Goal: Task Accomplishment & Management: Manage account settings

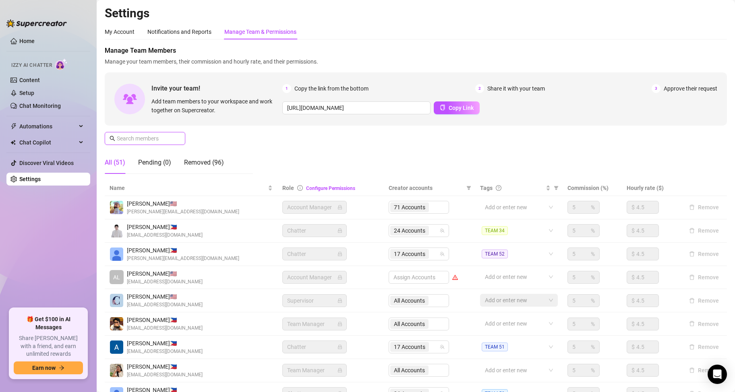
click at [162, 139] on input "text" at bounding box center [145, 138] width 57 height 9
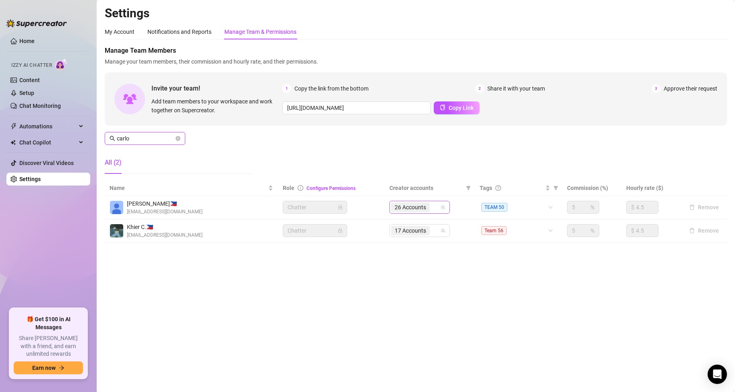
click at [434, 208] on div "26 Accounts" at bounding box center [415, 207] width 49 height 11
type input "carlo"
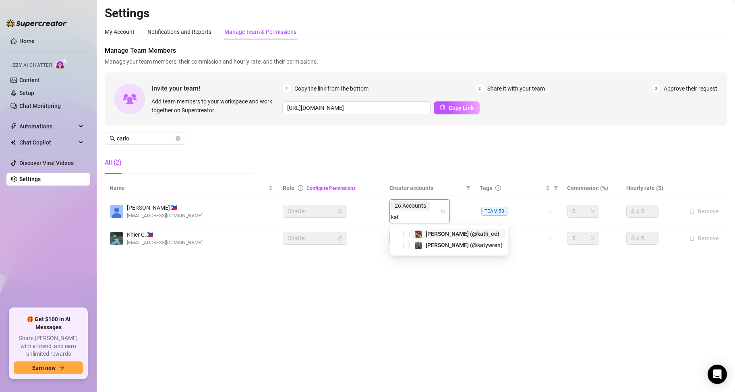
type input "[DEMOGRAPHIC_DATA]"
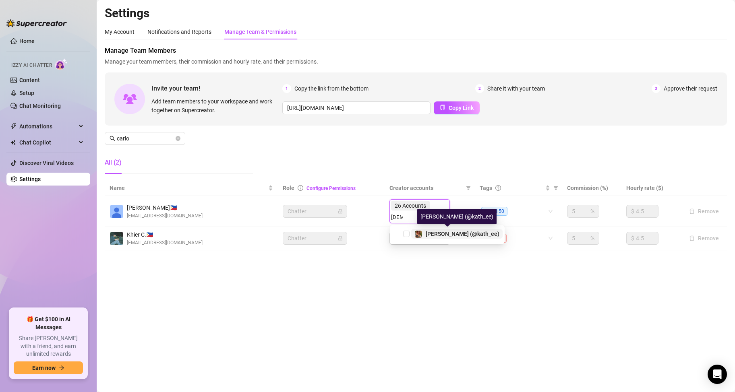
click at [437, 236] on span "[PERSON_NAME] (@kath_ee)" at bounding box center [463, 234] width 74 height 6
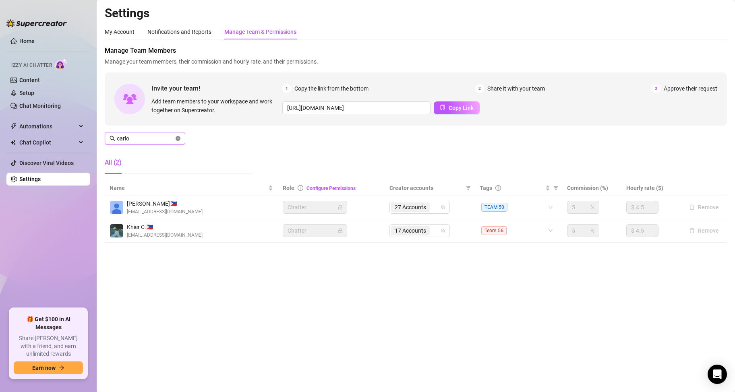
click at [178, 138] on icon "close-circle" at bounding box center [178, 138] width 5 height 5
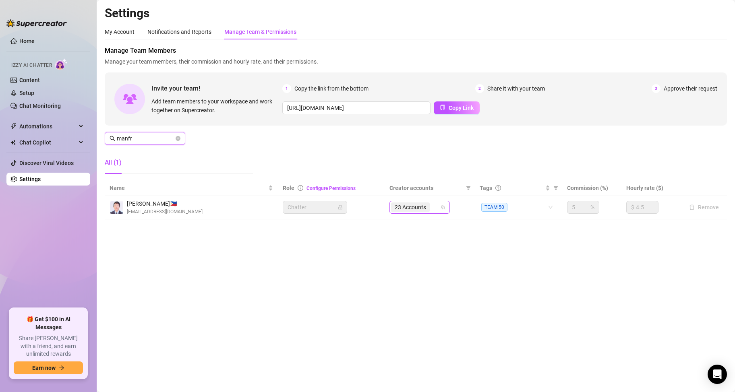
click at [434, 207] on div "23 Accounts" at bounding box center [415, 207] width 49 height 11
type input "manfr"
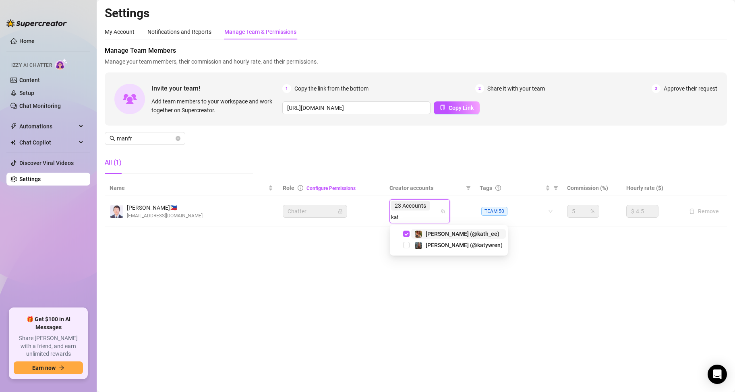
type input "[DEMOGRAPHIC_DATA]"
drag, startPoint x: 179, startPoint y: 139, endPoint x: 141, endPoint y: 141, distance: 38.3
click at [178, 139] on icon "close-circle" at bounding box center [178, 138] width 5 height 5
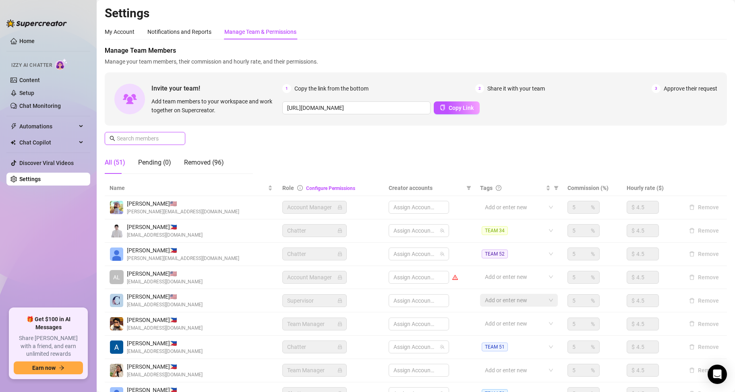
click at [141, 141] on input "text" at bounding box center [145, 138] width 57 height 9
click at [138, 136] on input "text" at bounding box center [145, 138] width 57 height 9
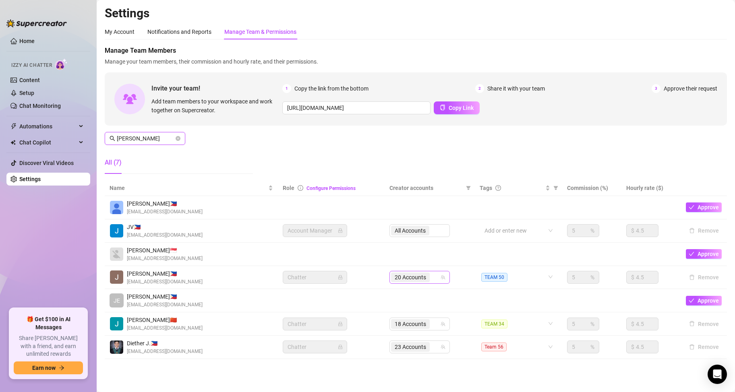
type input "[PERSON_NAME]"
click at [431, 279] on input "search" at bounding box center [432, 278] width 2 height 10
type input "[DEMOGRAPHIC_DATA]"
click at [178, 138] on icon "close-circle" at bounding box center [178, 138] width 5 height 5
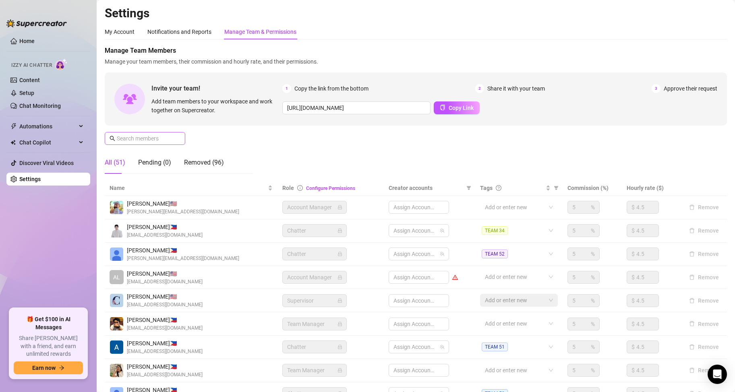
click at [178, 138] on span at bounding box center [178, 138] width 5 height 9
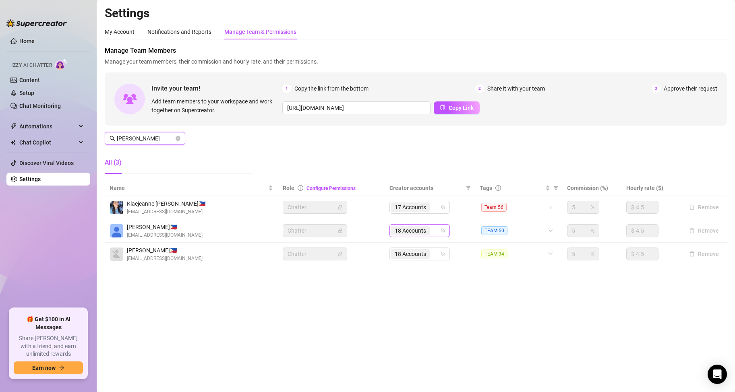
type input "[PERSON_NAME]"
click at [432, 232] on input "search" at bounding box center [432, 231] width 2 height 10
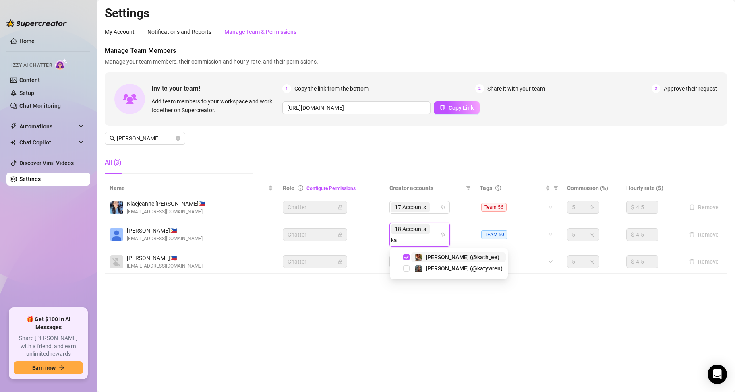
type input "k"
